Goal: Go to known website: Access a specific website the user already knows

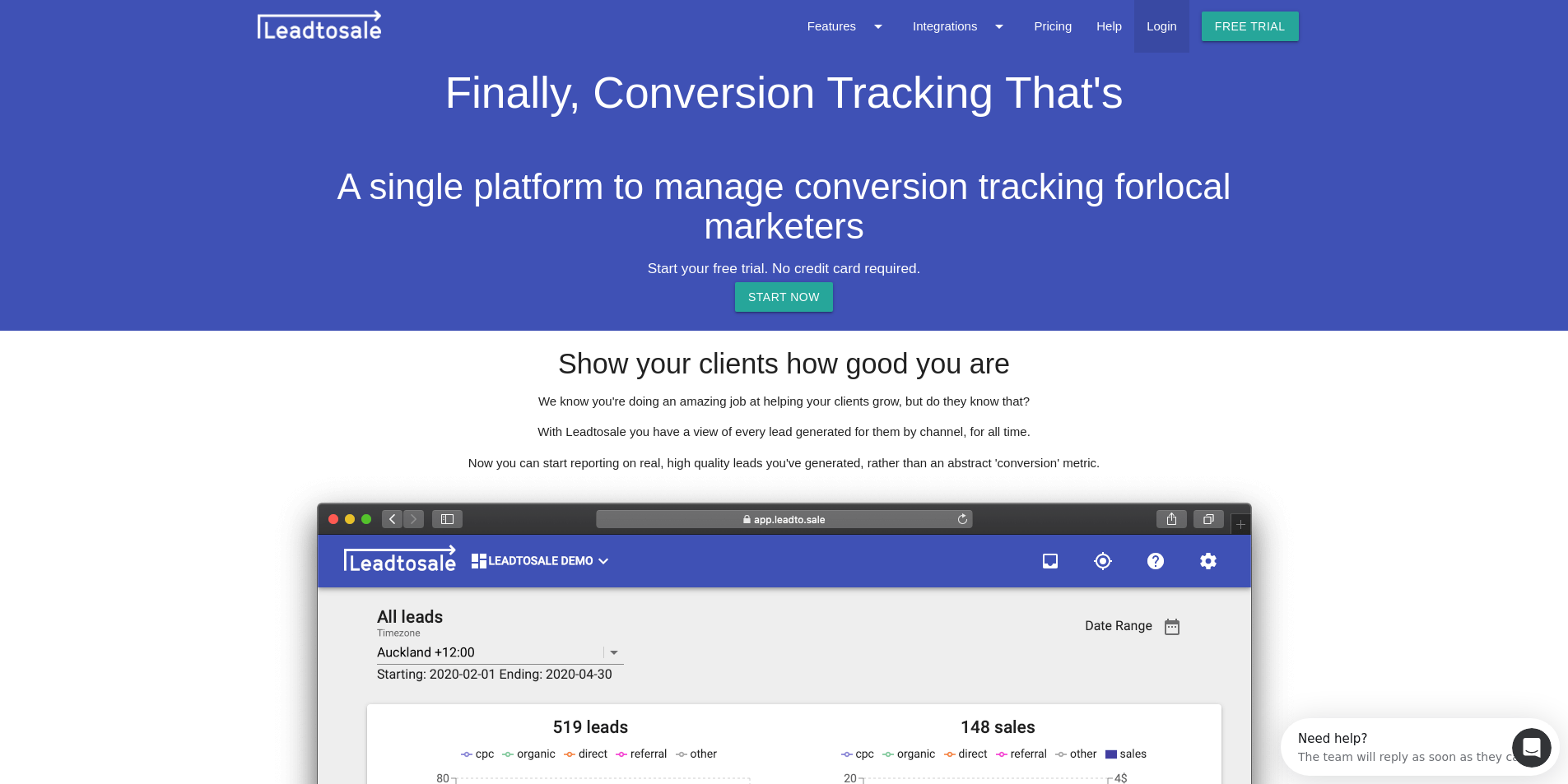
click at [1172, 29] on link "Login" at bounding box center [1161, 26] width 55 height 53
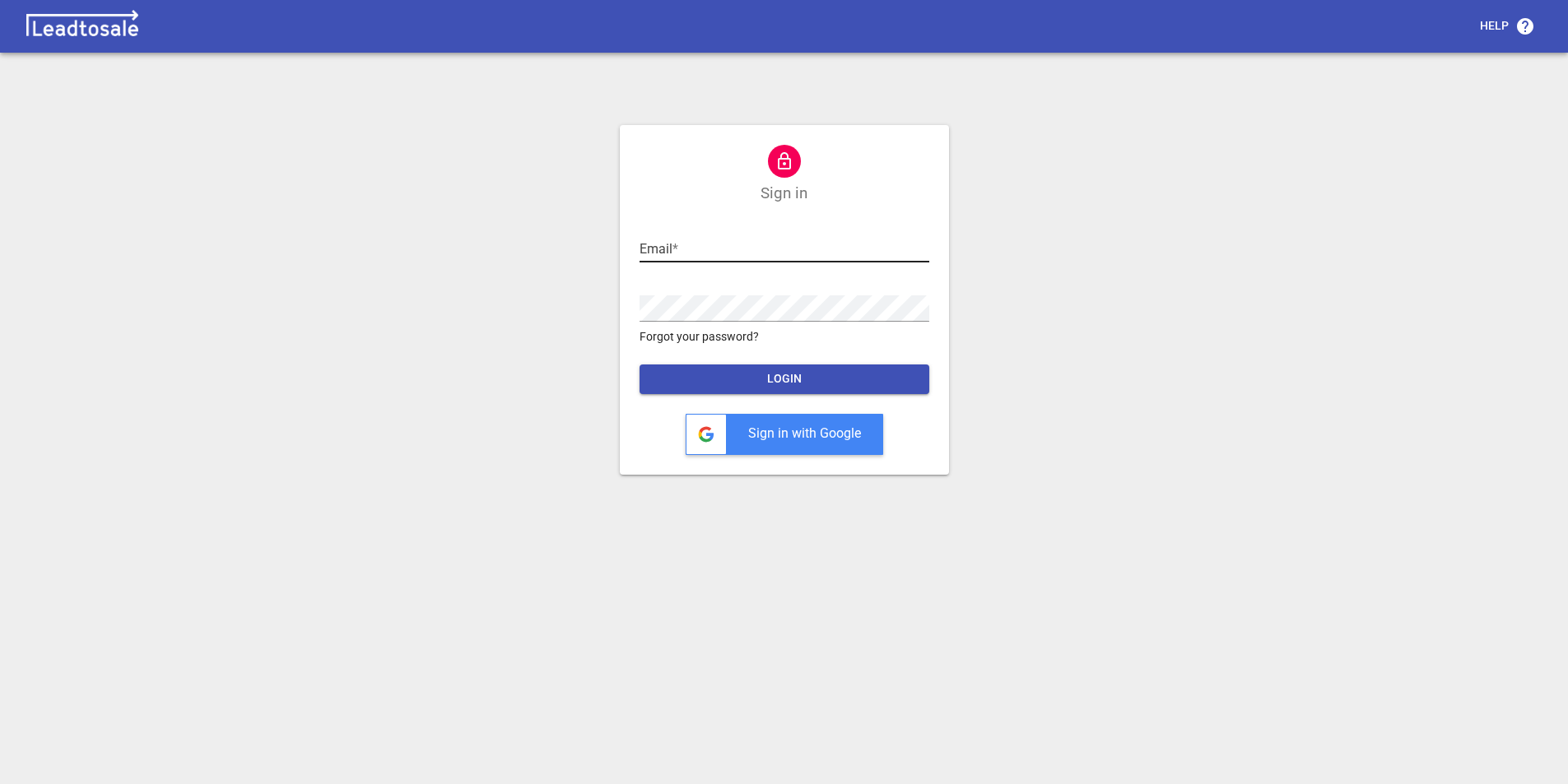
click at [685, 250] on input "text" at bounding box center [784, 250] width 290 height 26
paste input "[EMAIL_ADDRESS][DOMAIN_NAME]"
type input "[EMAIL_ADDRESS][DOMAIN_NAME]"
click at [803, 371] on span "LOGIN" at bounding box center [784, 379] width 264 height 17
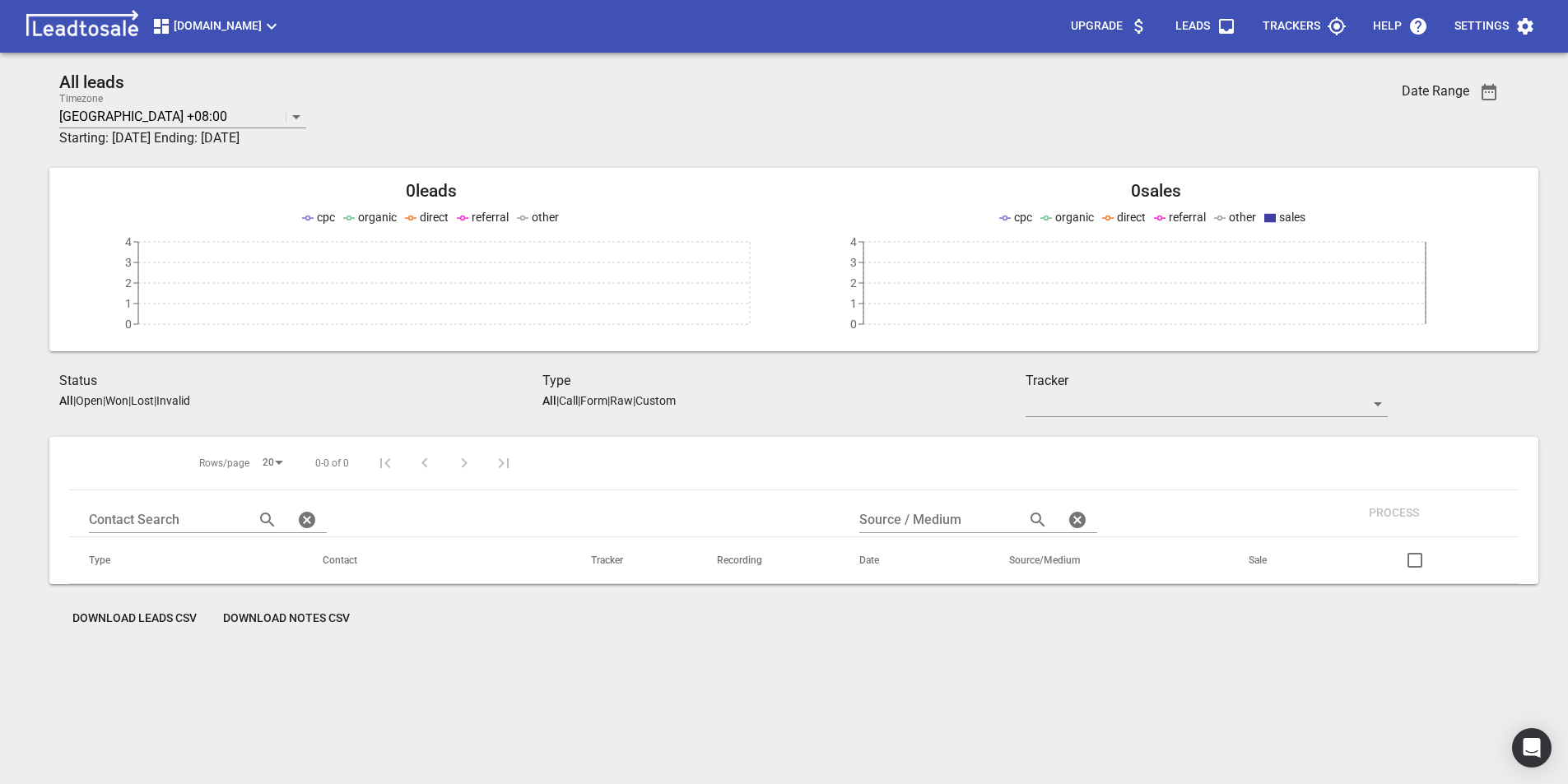
click at [288, 16] on button "[DOMAIN_NAME]" at bounding box center [216, 26] width 143 height 33
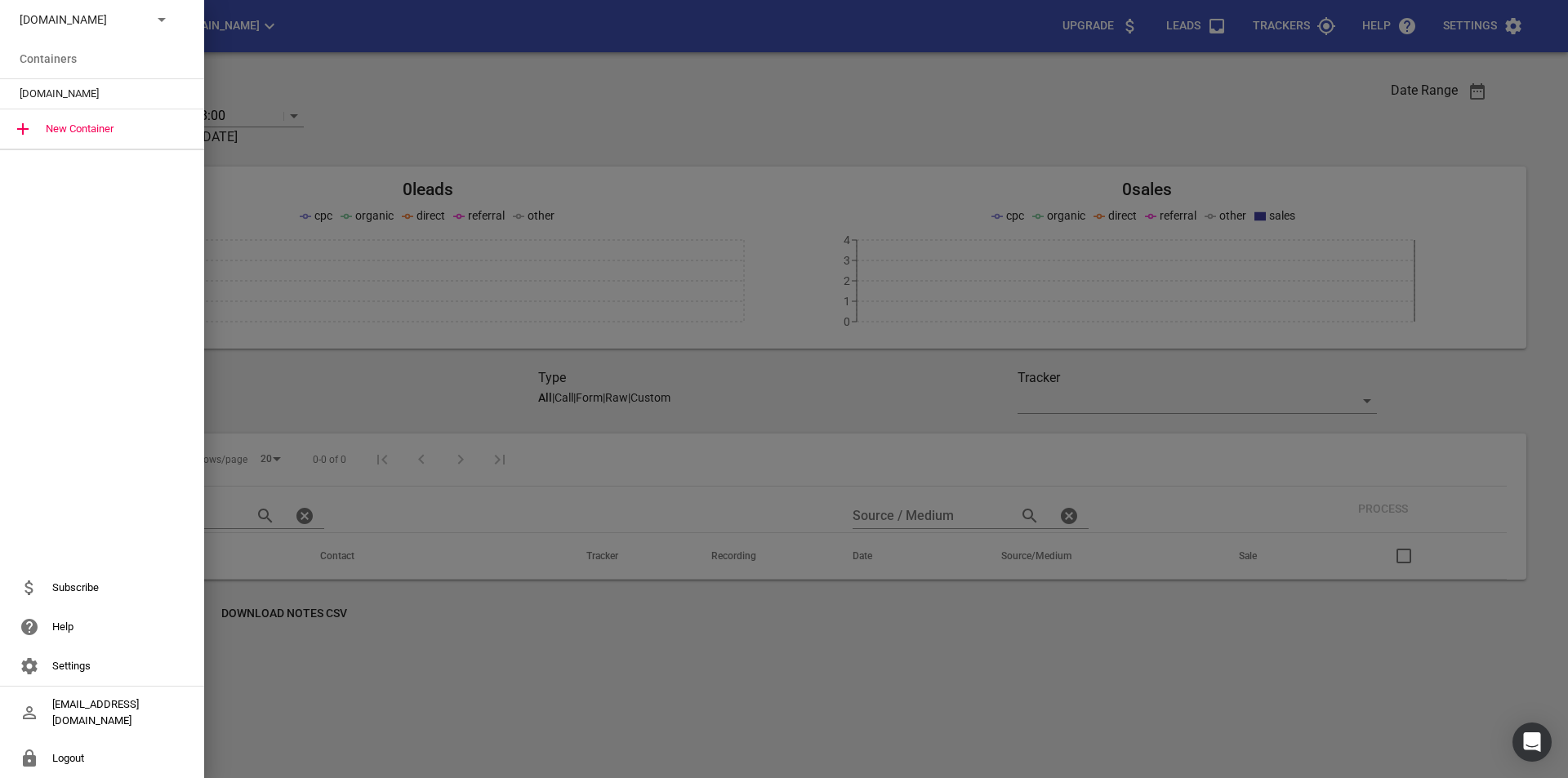
click at [164, 16] on icon at bounding box center [162, 19] width 20 height 20
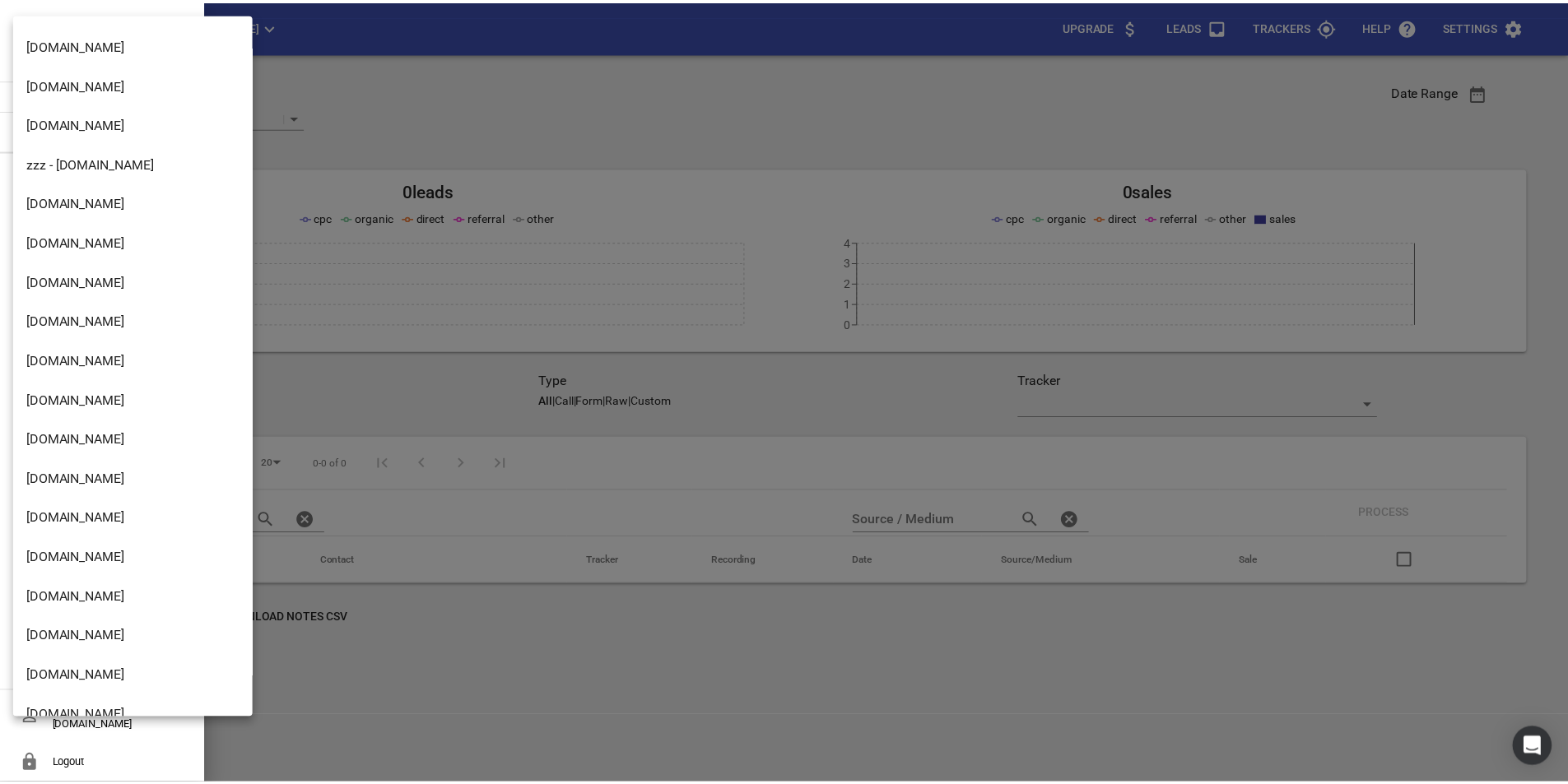
scroll to position [1030, 0]
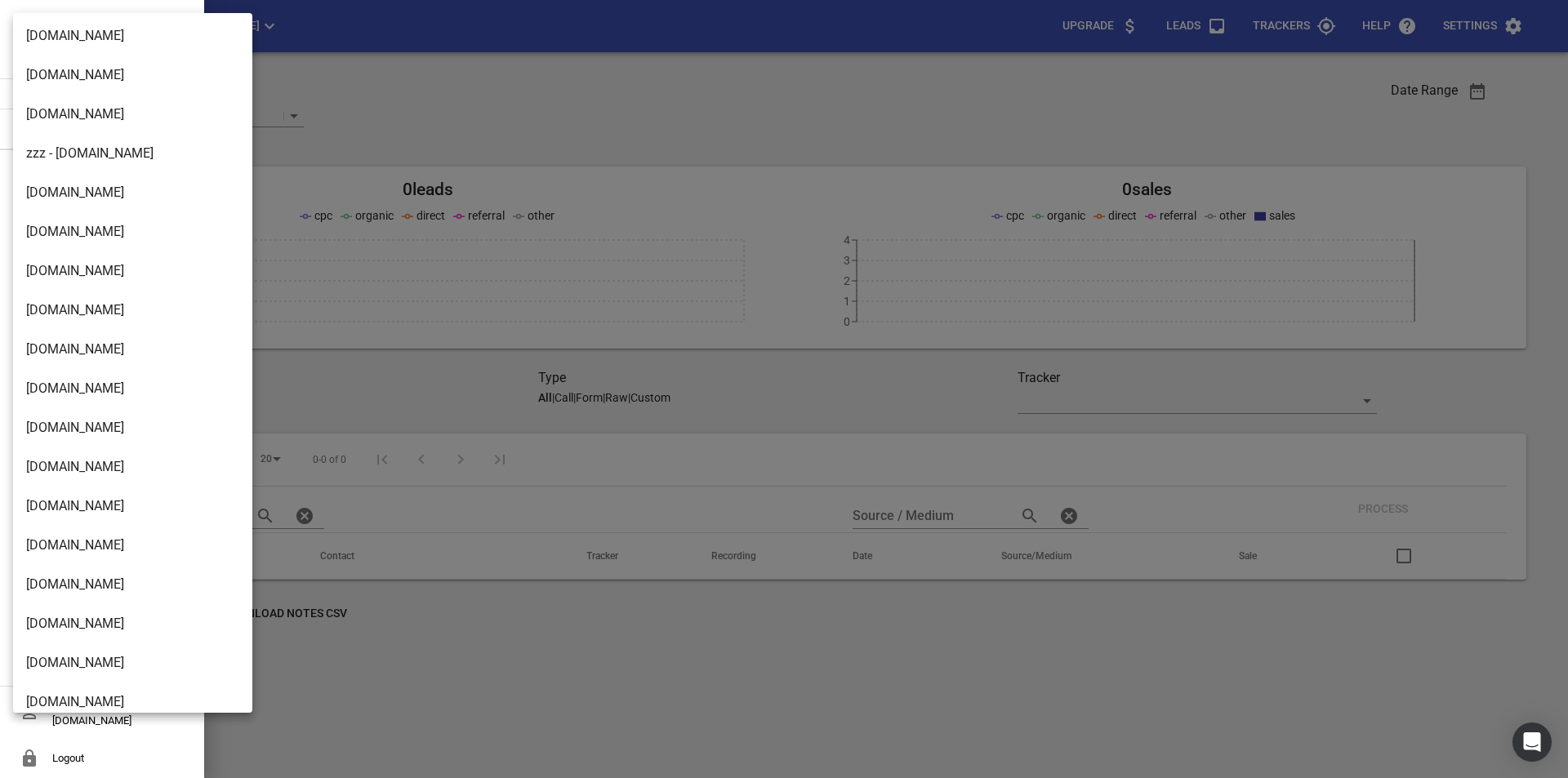
click at [82, 598] on li "[DOMAIN_NAME]" at bounding box center [138, 584] width 251 height 39
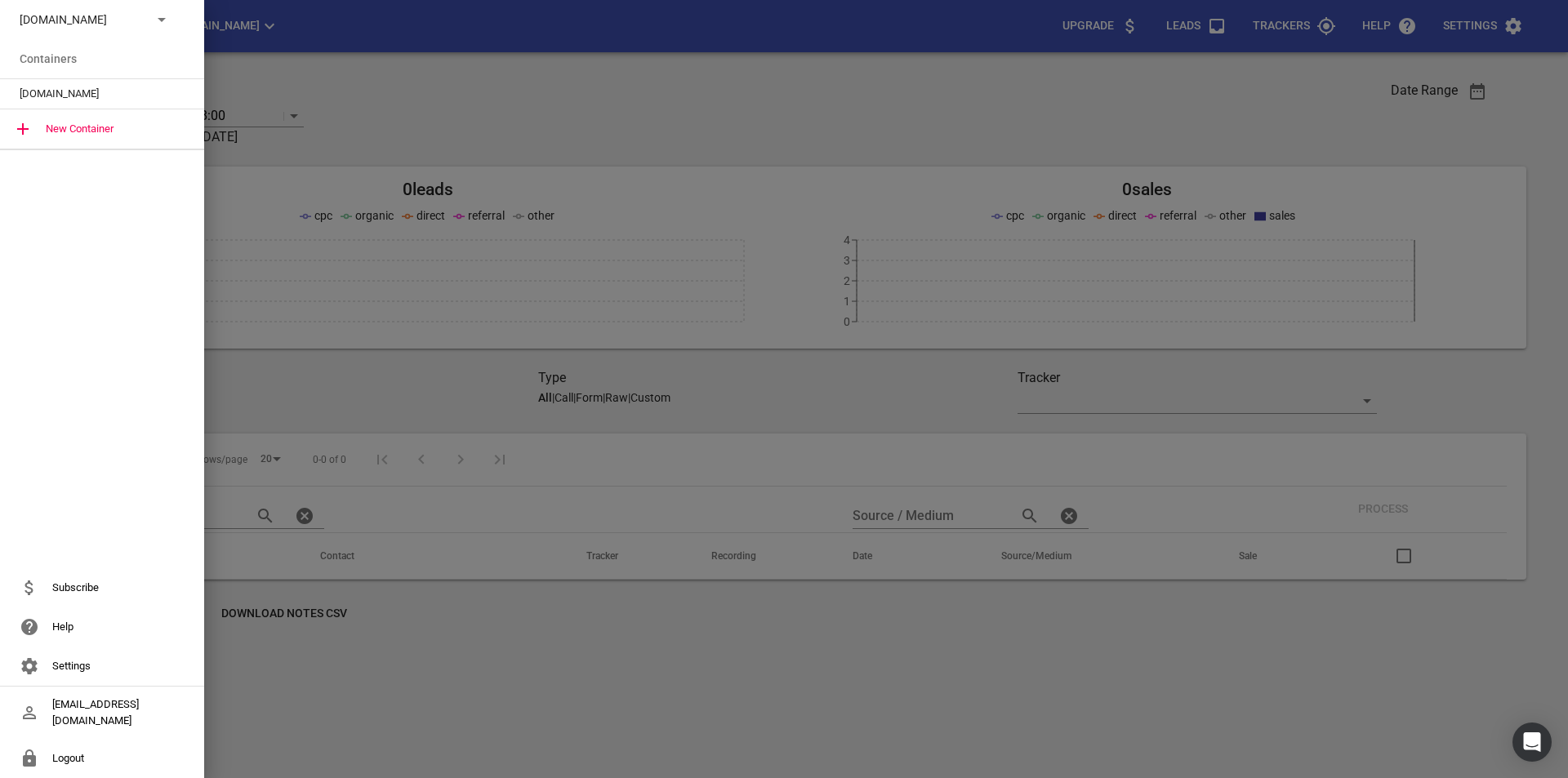
click at [79, 97] on span "[DOMAIN_NAME]" at bounding box center [96, 94] width 152 height 17
